Goal: Navigation & Orientation: Find specific page/section

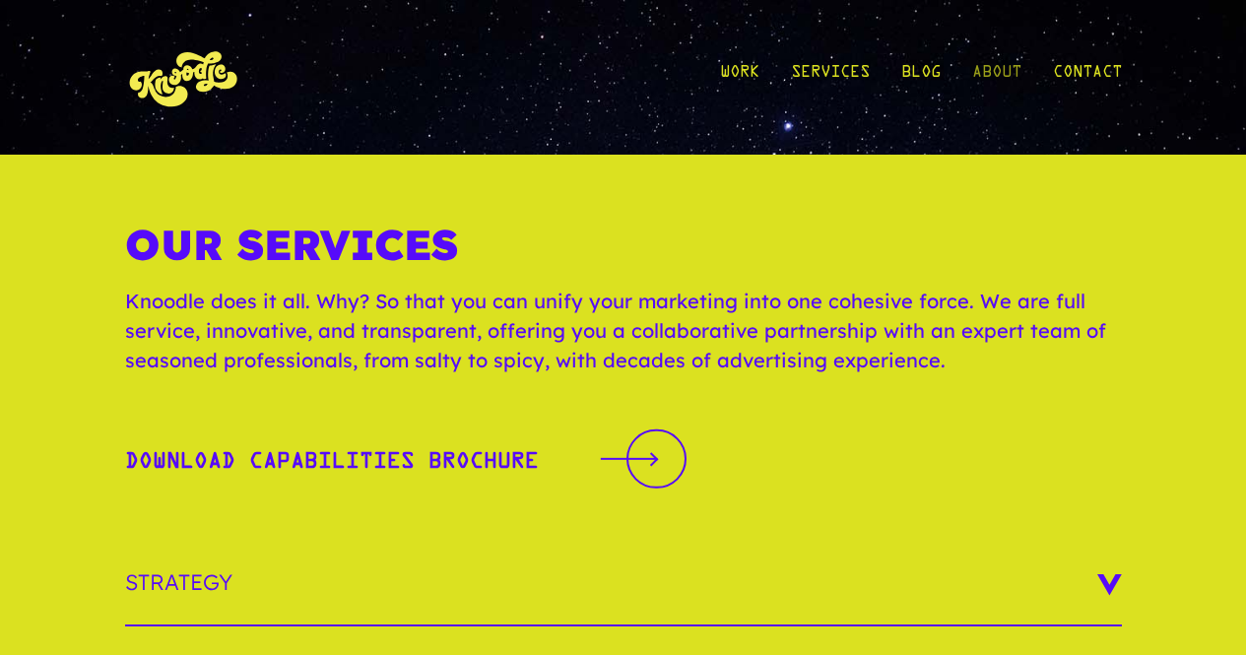
click at [1003, 76] on link "About" at bounding box center [996, 78] width 49 height 92
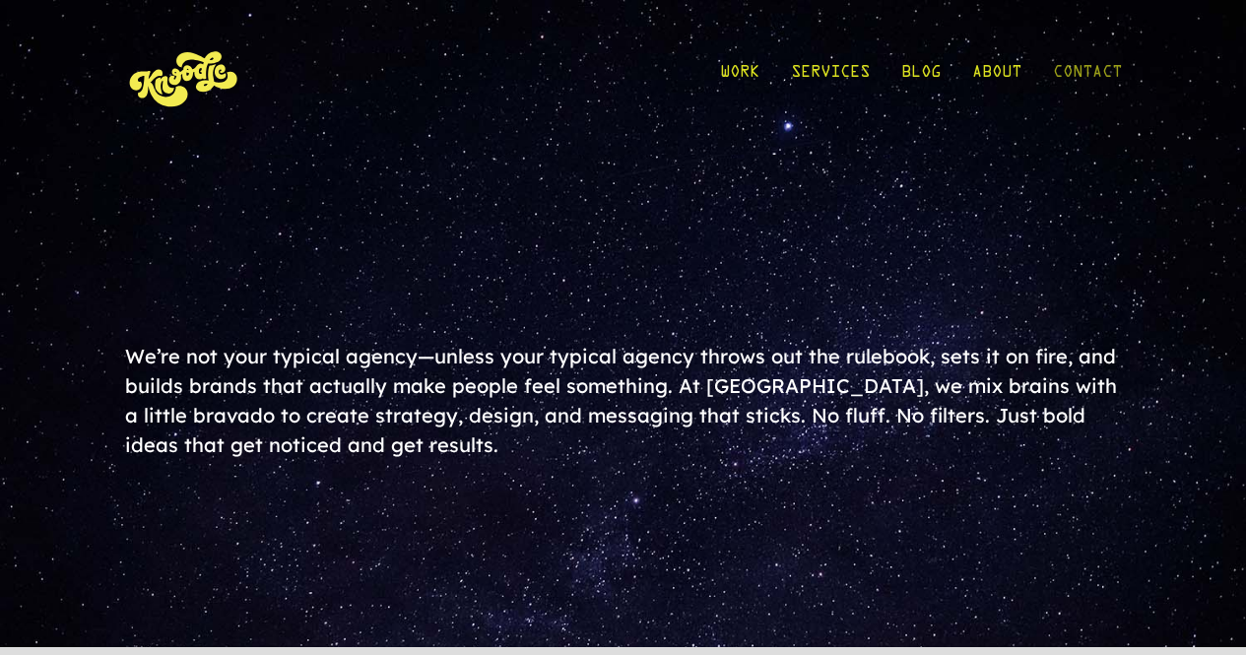
click at [1056, 79] on link "Contact" at bounding box center [1087, 78] width 69 height 92
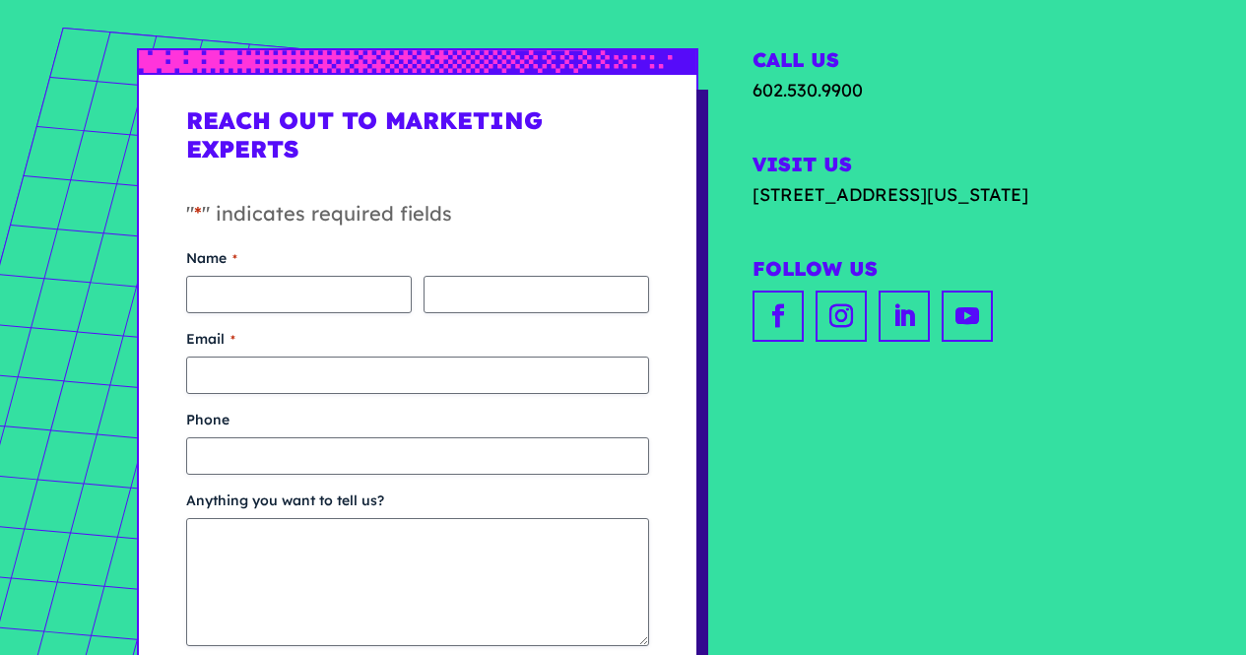
scroll to position [157, 0]
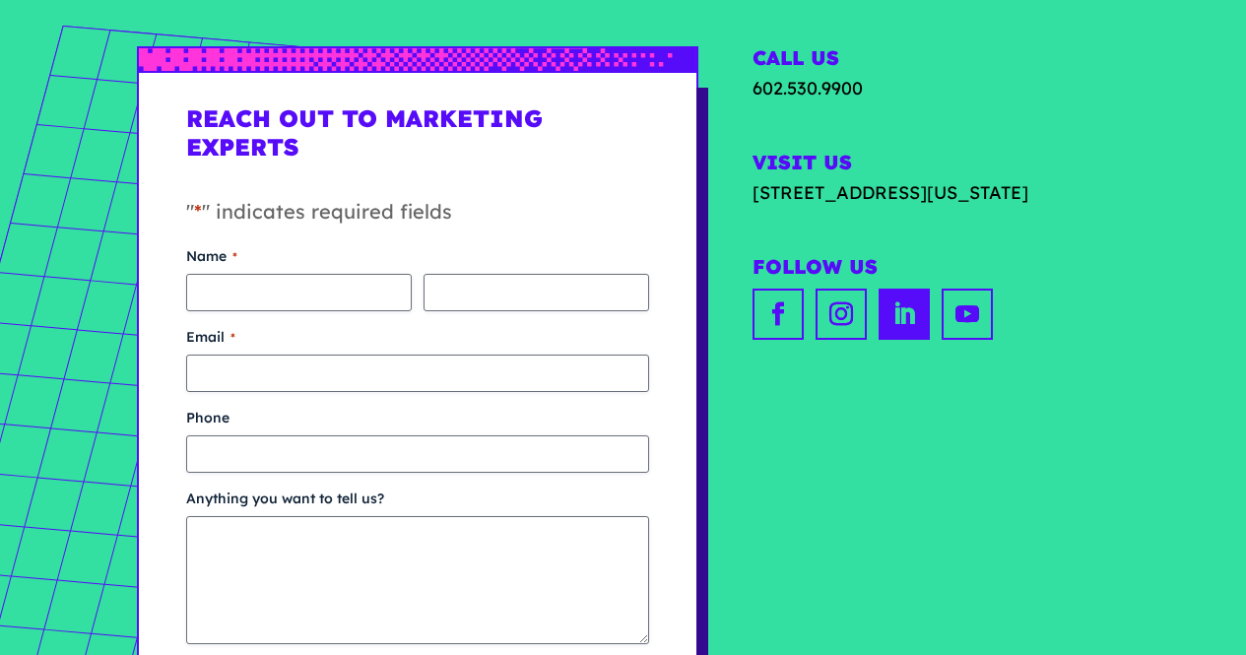
click at [921, 340] on link "Follow" at bounding box center [903, 314] width 51 height 51
